Goal: Task Accomplishment & Management: Complete application form

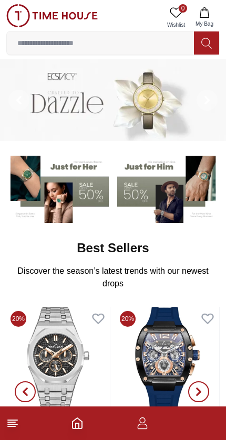
click at [140, 429] on icon "button" at bounding box center [142, 426] width 10 height 5
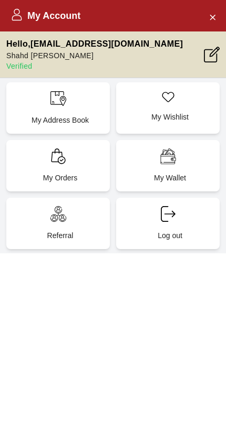
click at [80, 164] on div "My Orders" at bounding box center [57, 165] width 103 height 51
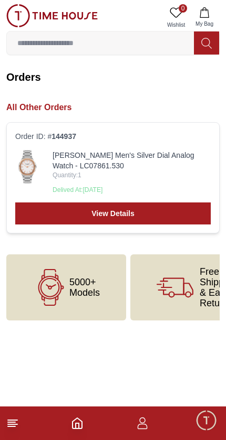
click at [177, 171] on link "[PERSON_NAME] Men's Silver Dial Analog Watch - LC07861.530" at bounding box center [132, 160] width 158 height 21
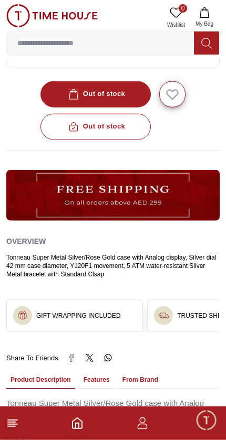
scroll to position [395, 0]
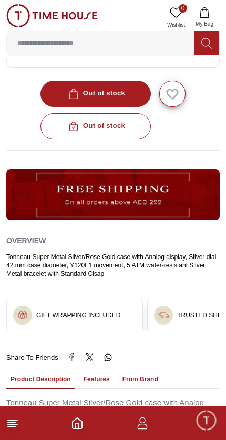
click at [147, 414] on footer at bounding box center [113, 424] width 226 height 34
click at [145, 424] on icon "button" at bounding box center [142, 423] width 13 height 13
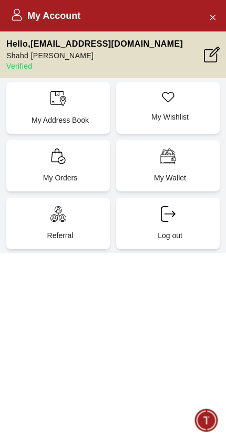
click at [79, 163] on div "My Orders" at bounding box center [57, 165] width 103 height 51
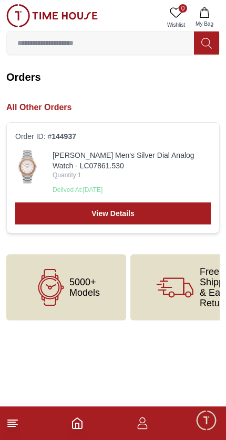
click at [59, 104] on h2 "All Other Orders" at bounding box center [112, 107] width 213 height 13
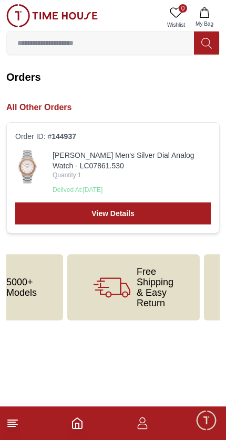
scroll to position [0, 118]
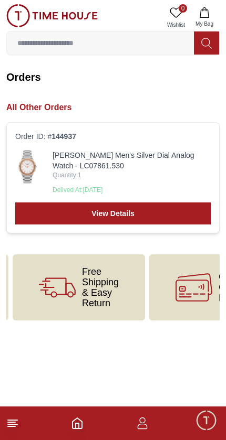
click at [108, 298] on span "Free Shipping & Easy Return" at bounding box center [100, 288] width 37 height 42
click at [143, 422] on icon "button" at bounding box center [142, 423] width 13 height 13
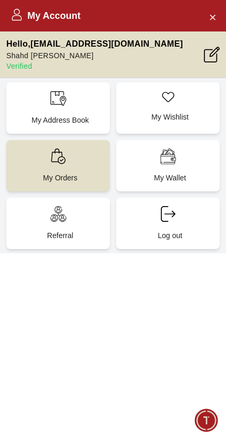
click at [91, 213] on div "Referral" at bounding box center [57, 223] width 103 height 51
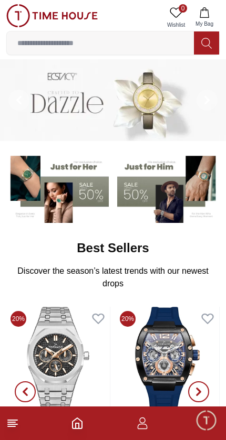
click at [16, 425] on line at bounding box center [12, 425] width 9 height 0
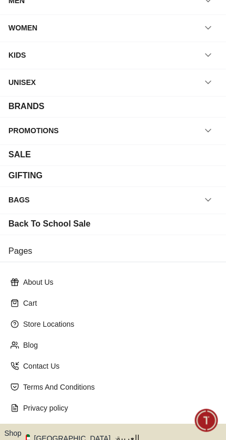
scroll to position [55, 0]
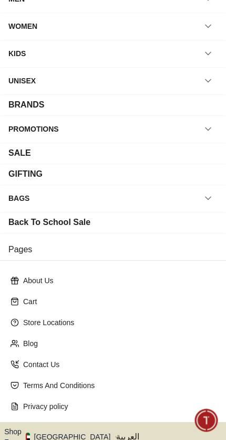
click at [55, 362] on p "Contact Us" at bounding box center [117, 365] width 188 height 11
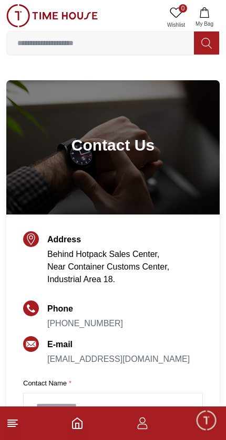
click at [140, 427] on icon "button" at bounding box center [142, 423] width 13 height 13
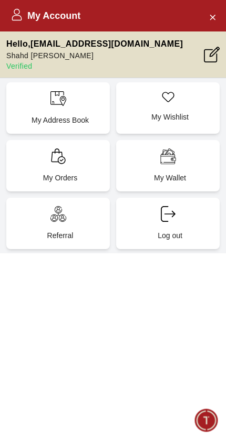
click at [80, 158] on div "My Orders" at bounding box center [57, 165] width 103 height 51
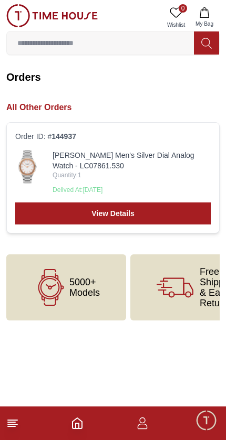
click at [170, 211] on link "View Details" at bounding box center [112, 214] width 195 height 22
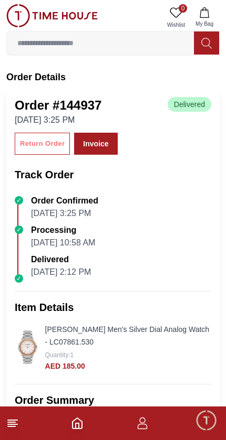
click at [48, 145] on div "Return Order" at bounding box center [42, 144] width 45 height 12
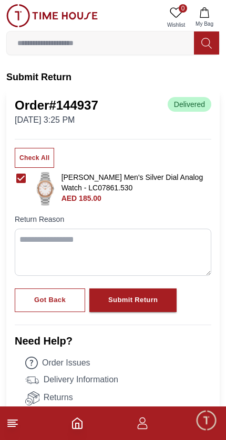
click at [166, 237] on textarea at bounding box center [113, 252] width 196 height 47
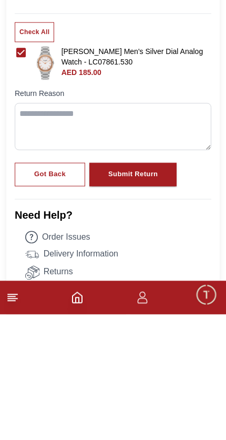
scroll to position [102, 0]
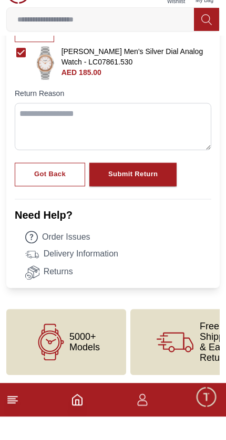
click at [92, 127] on textarea at bounding box center [113, 150] width 196 height 47
paste textarea "**********"
click at [177, 127] on textarea "**********" at bounding box center [113, 150] width 196 height 47
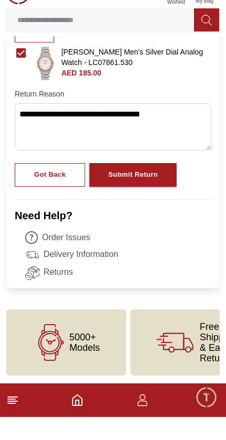
paste textarea "**********"
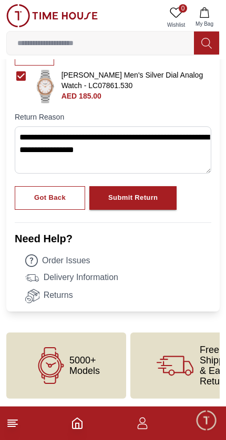
click at [34, 149] on textarea "**********" at bounding box center [113, 150] width 196 height 47
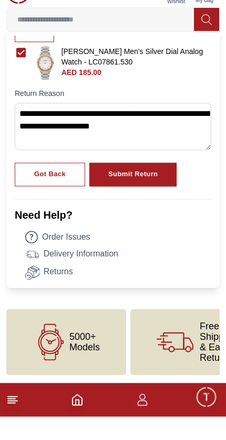
type textarea "**********"
click at [153, 192] on div "Submit Return" at bounding box center [132, 198] width 49 height 12
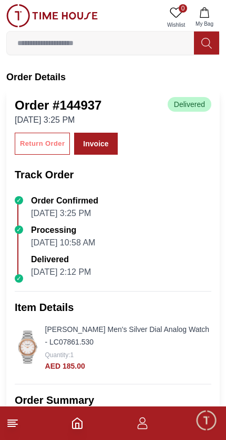
click at [141, 418] on icon "button" at bounding box center [142, 421] width 6 height 6
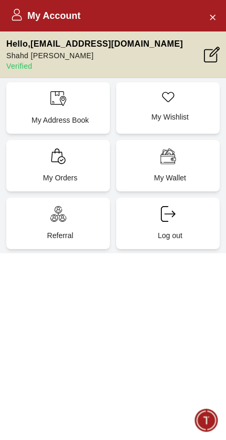
click at [89, 166] on div "My Orders" at bounding box center [57, 165] width 103 height 51
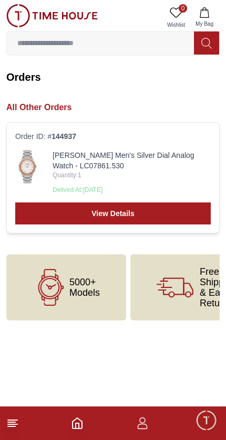
click at [96, 223] on link "View Details" at bounding box center [112, 214] width 195 height 22
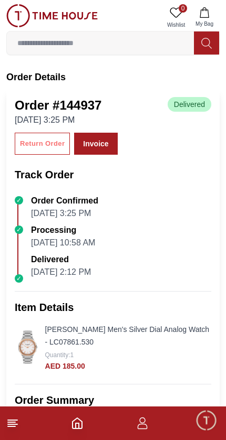
click at [33, 145] on div "Return Order" at bounding box center [42, 144] width 45 height 12
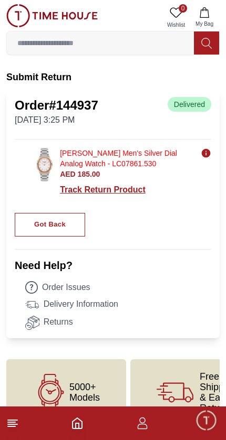
click at [208, 151] on icon "Your product return has been received successfully." at bounding box center [206, 153] width 9 height 9
click at [203, 152] on icon "Your product return has been received successfully." at bounding box center [206, 153] width 9 height 9
click at [129, 188] on div "Track Return Product" at bounding box center [135, 190] width 151 height 13
